Goal: Task Accomplishment & Management: Use online tool/utility

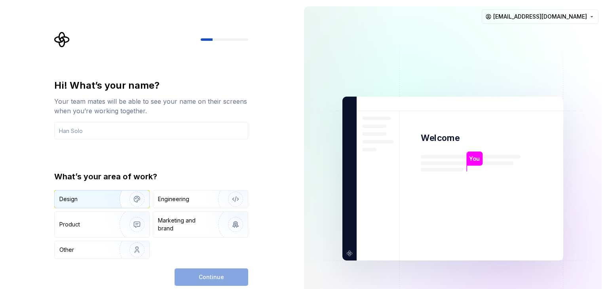
click at [105, 202] on div "Design" at bounding box center [84, 199] width 50 height 8
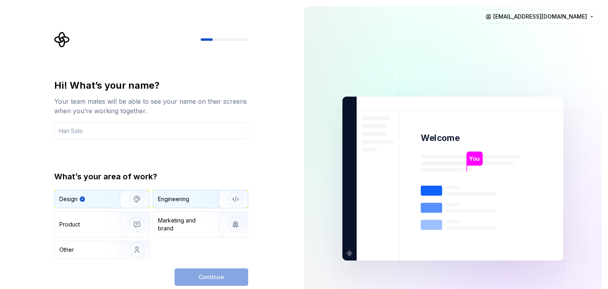
click at [187, 197] on div "Engineering" at bounding box center [173, 199] width 31 height 8
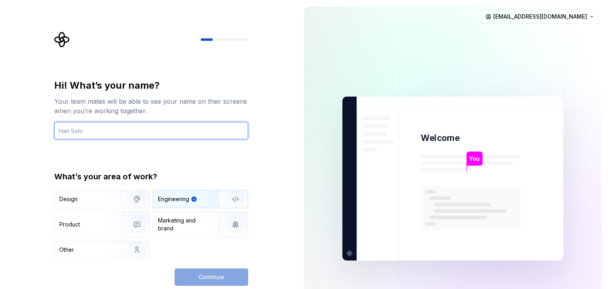
click at [171, 131] on input "text" at bounding box center [151, 130] width 194 height 17
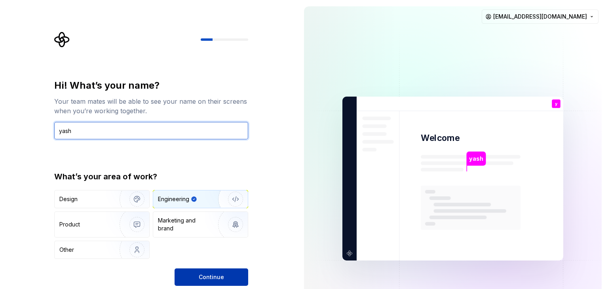
type input "yash"
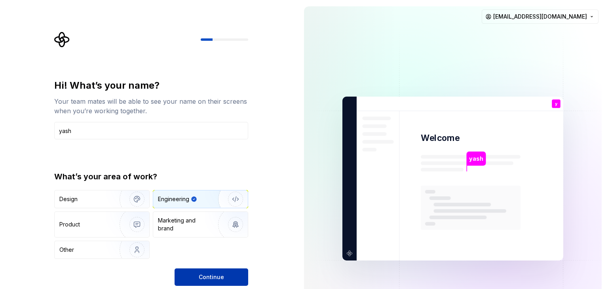
click at [228, 279] on button "Continue" at bounding box center [211, 276] width 74 height 17
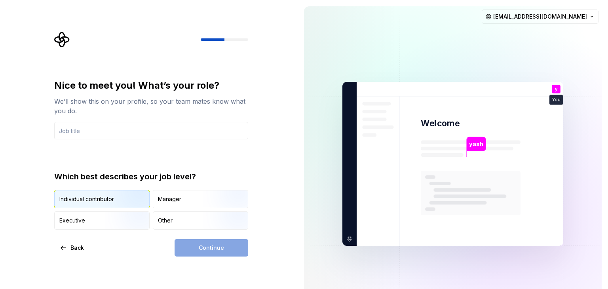
click at [114, 201] on img "button" at bounding box center [130, 208] width 51 height 53
click at [211, 252] on div "Continue" at bounding box center [211, 247] width 74 height 17
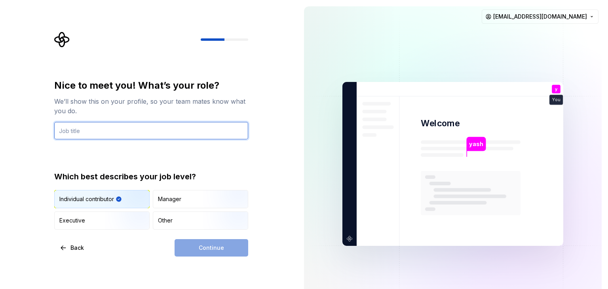
click at [188, 129] on input "text" at bounding box center [151, 130] width 194 height 17
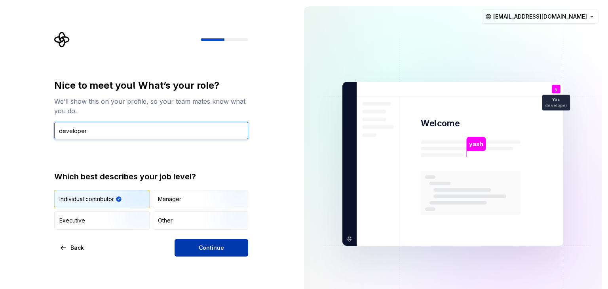
type input "developer"
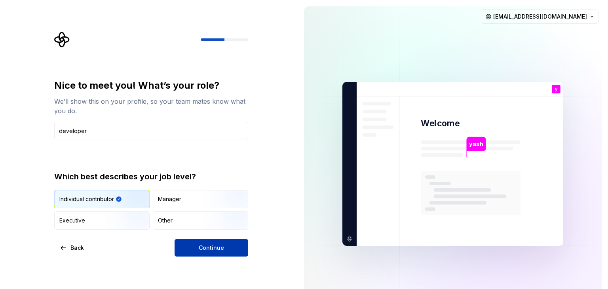
click at [220, 252] on button "Continue" at bounding box center [211, 247] width 74 height 17
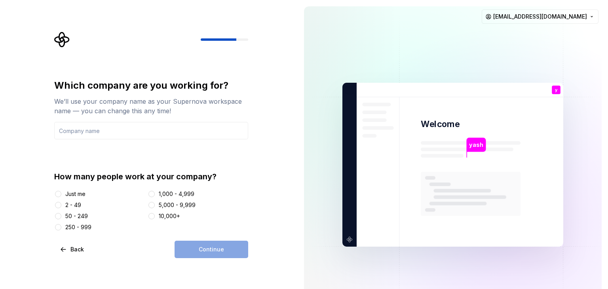
click at [76, 193] on div "Just me" at bounding box center [75, 194] width 20 height 8
click at [61, 193] on button "Just me" at bounding box center [58, 194] width 6 height 6
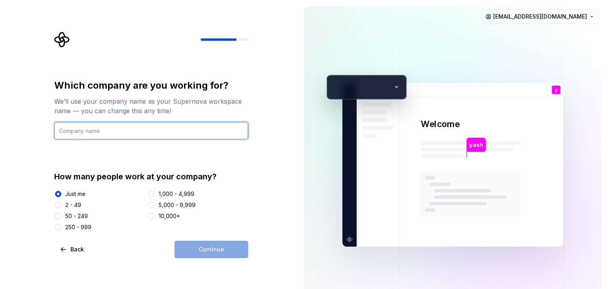
click at [121, 134] on input "text" at bounding box center [151, 130] width 194 height 17
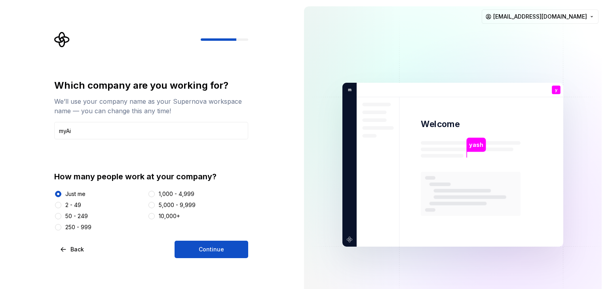
click at [228, 258] on div "Which company are you working for? We’ll use your company name as your Supernov…" at bounding box center [149, 164] width 298 height 329
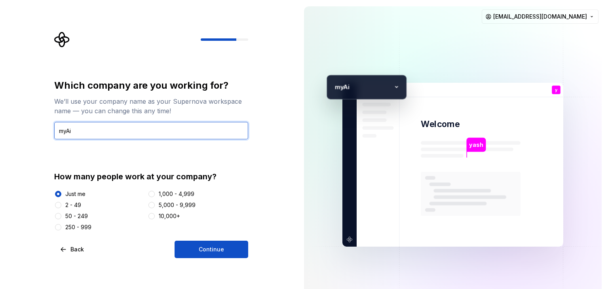
click at [160, 135] on input "myAi" at bounding box center [151, 130] width 194 height 17
type input "m"
type input "MegaBotAi"
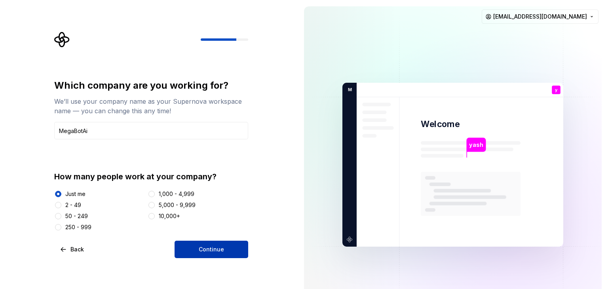
click at [213, 254] on button "Continue" at bounding box center [211, 249] width 74 height 17
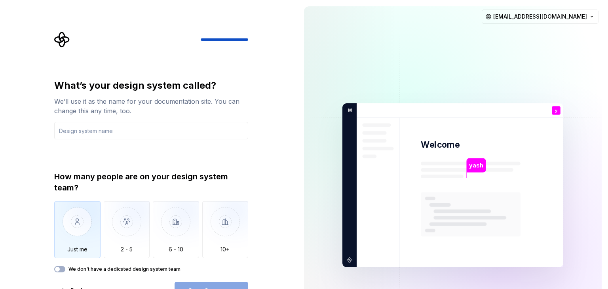
click at [64, 256] on div "Just me" at bounding box center [77, 229] width 46 height 57
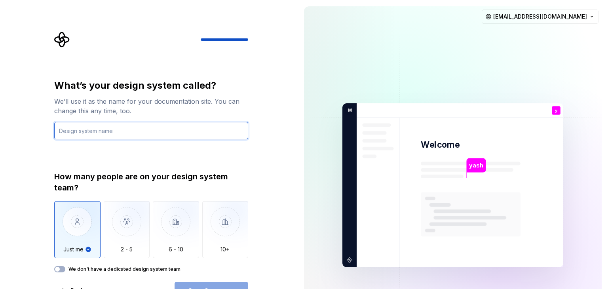
click at [154, 132] on input "text" at bounding box center [151, 130] width 194 height 17
type input "k"
type input "C"
type input "AI"
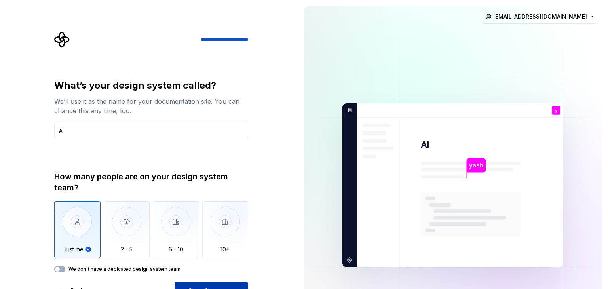
click at [207, 282] on div "Open Supernova" at bounding box center [211, 290] width 74 height 17
click at [218, 287] on span "Open Supernova" at bounding box center [211, 290] width 47 height 8
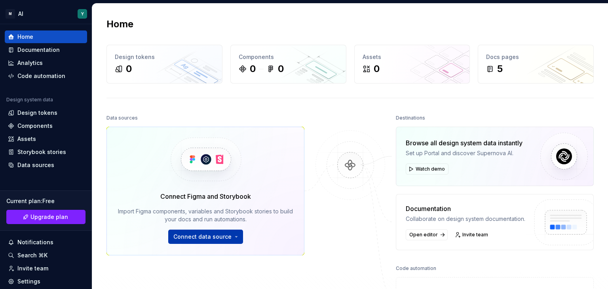
click at [226, 235] on span "Connect data source" at bounding box center [202, 237] width 58 height 8
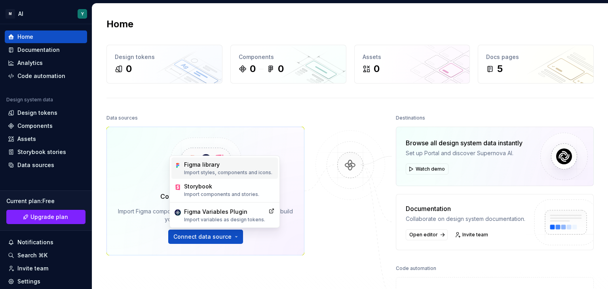
click at [205, 162] on div "Figma library" at bounding box center [228, 165] width 88 height 8
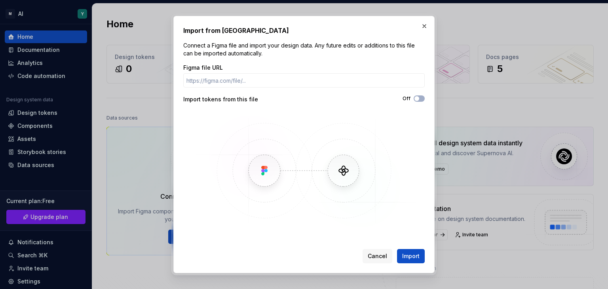
click at [345, 167] on img at bounding box center [303, 170] width 229 height 119
click at [417, 101] on button "Off" at bounding box center [418, 98] width 11 height 6
click at [417, 101] on button "On" at bounding box center [418, 98] width 11 height 6
click at [422, 25] on button "button" at bounding box center [424, 26] width 11 height 11
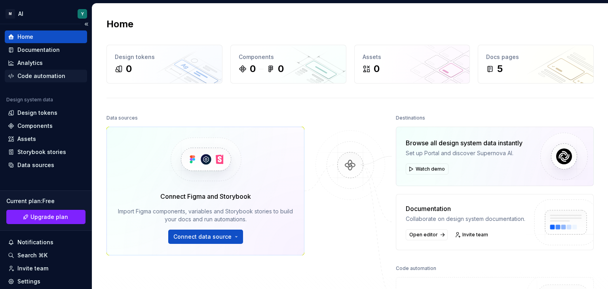
click at [20, 76] on div "Code automation" at bounding box center [41, 76] width 48 height 8
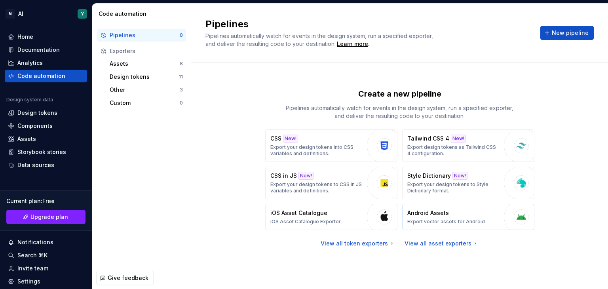
click at [453, 217] on div "Android Assets Export vector assets for Android" at bounding box center [446, 217] width 78 height 16
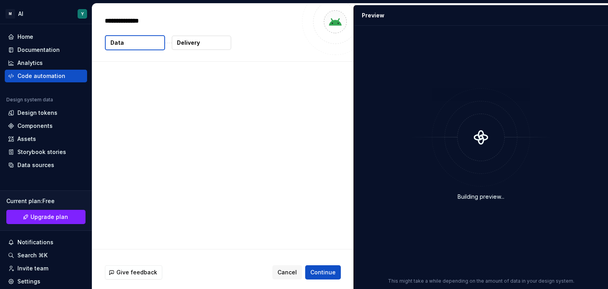
type textarea "*"
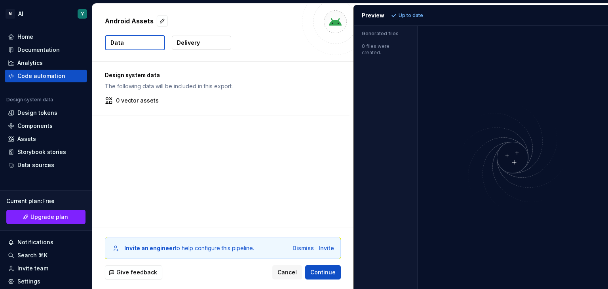
click at [129, 106] on div "Design system data The following data will be included in this export. 0 vector…" at bounding box center [220, 89] width 257 height 54
click at [328, 248] on div "Invite" at bounding box center [325, 248] width 15 height 8
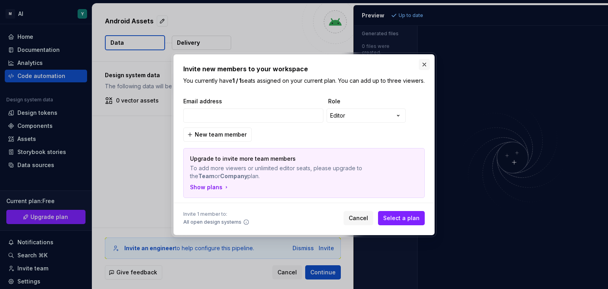
click at [429, 61] on button "button" at bounding box center [424, 64] width 11 height 11
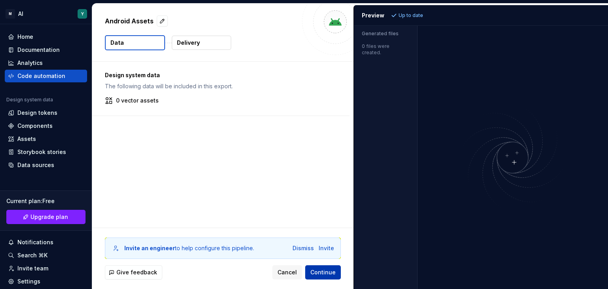
click at [326, 270] on span "Continue" at bounding box center [322, 272] width 25 height 8
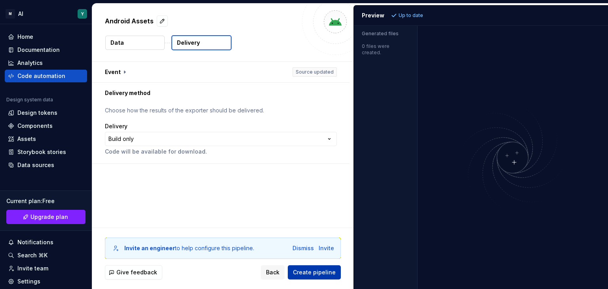
click at [326, 270] on span "Create pipeline" at bounding box center [314, 272] width 43 height 8
click at [149, 136] on div "**********" at bounding box center [221, 139] width 232 height 14
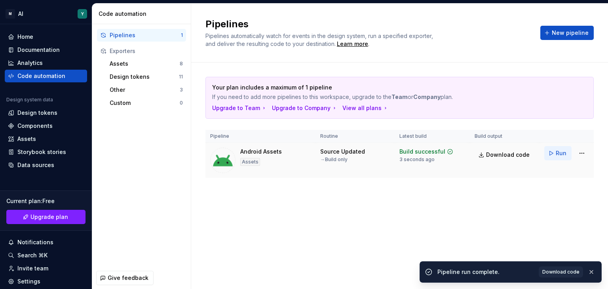
click at [561, 151] on span "Run" at bounding box center [560, 153] width 11 height 8
click at [503, 154] on span "Download code" at bounding box center [508, 155] width 44 height 8
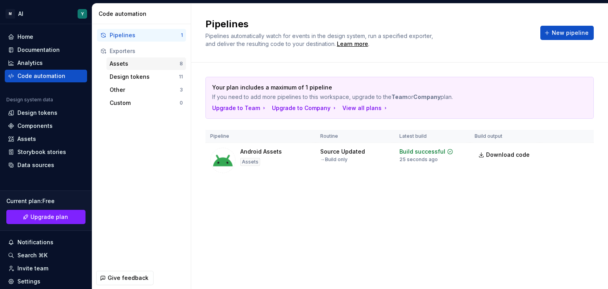
click at [153, 61] on div "Assets" at bounding box center [145, 64] width 70 height 8
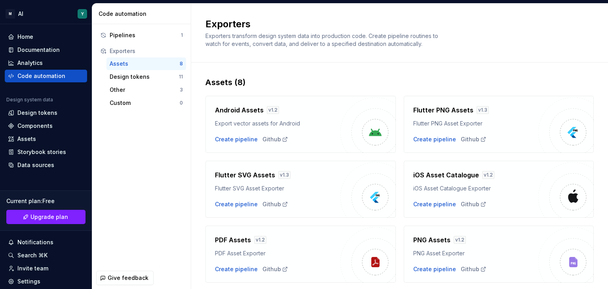
click at [573, 134] on img at bounding box center [573, 132] width 16 height 16
click at [447, 107] on h4 "Flutter PNG Assets" at bounding box center [443, 109] width 60 height 9
click at [448, 110] on h4 "Flutter PNG Assets" at bounding box center [443, 109] width 60 height 9
click at [470, 140] on div "Github" at bounding box center [474, 139] width 26 height 8
click at [257, 70] on div "Assets (8) Android Assets v 1.2 Export vector assets for Android Create pipelin…" at bounding box center [399, 220] width 388 height 315
